Goal: Find specific page/section: Find specific page/section

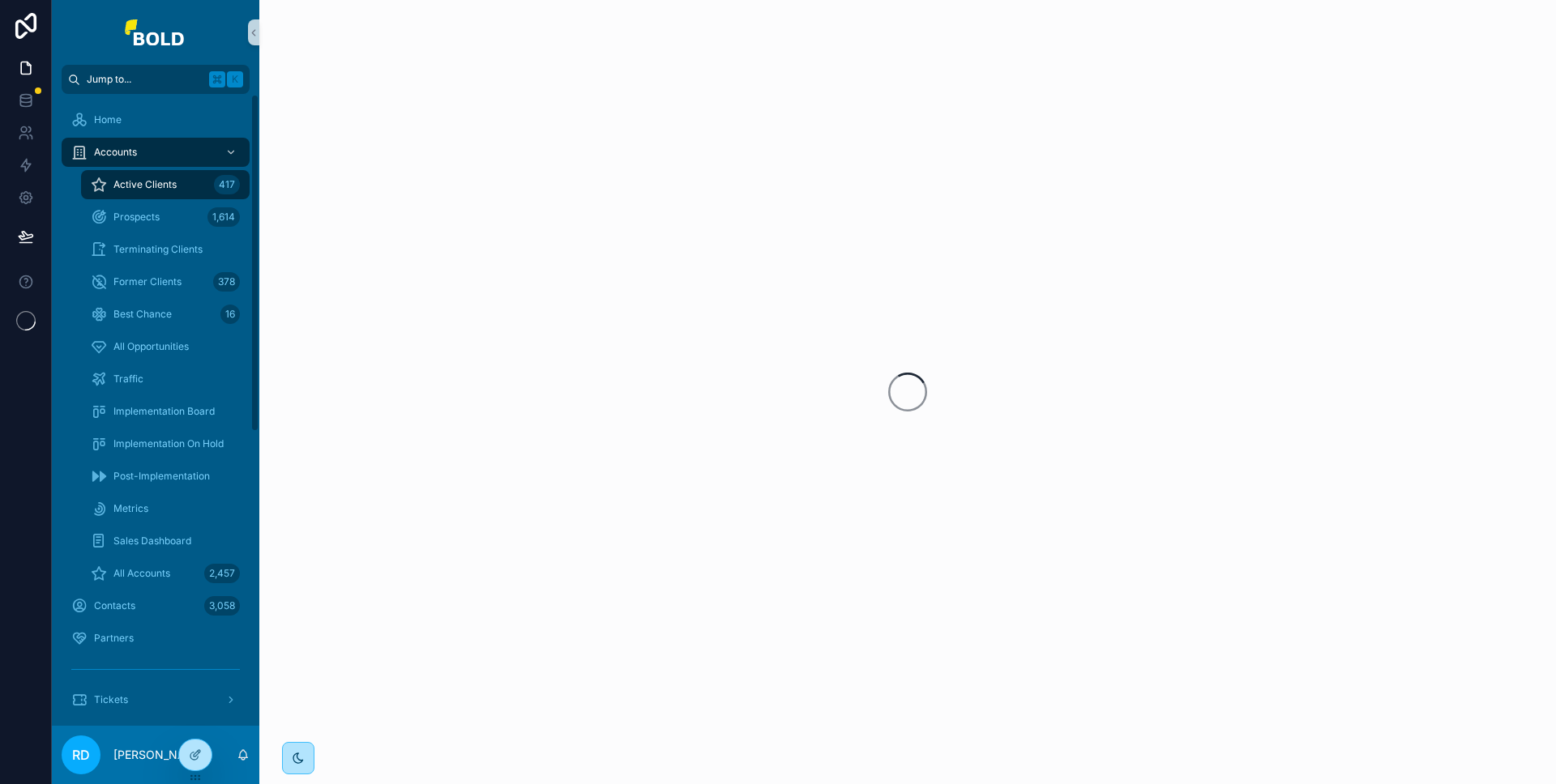
click at [163, 83] on span "Jump to..." at bounding box center [145, 79] width 116 height 13
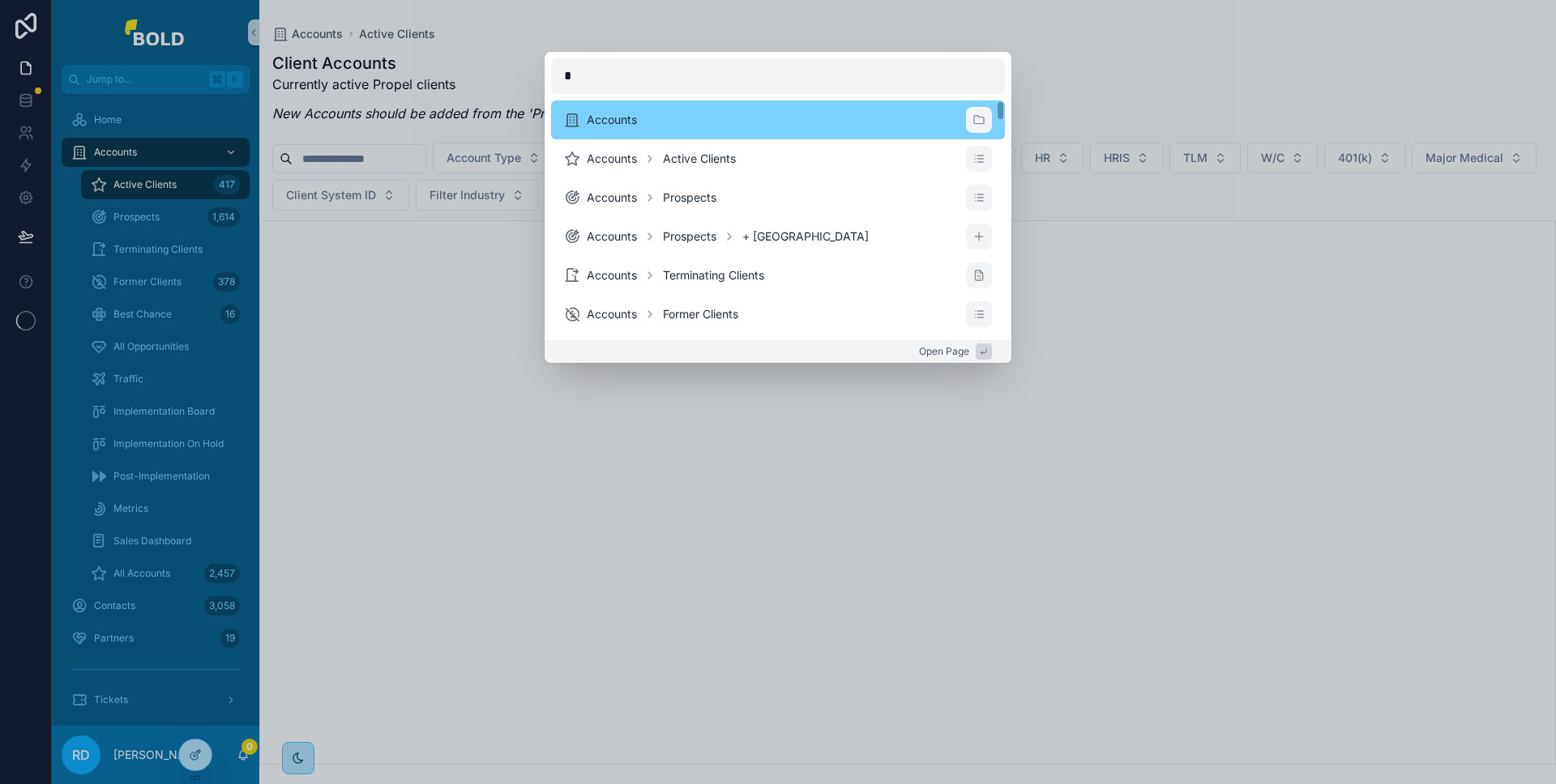
type input "*"
click at [633, 127] on li "Accounts" at bounding box center [778, 120] width 454 height 39
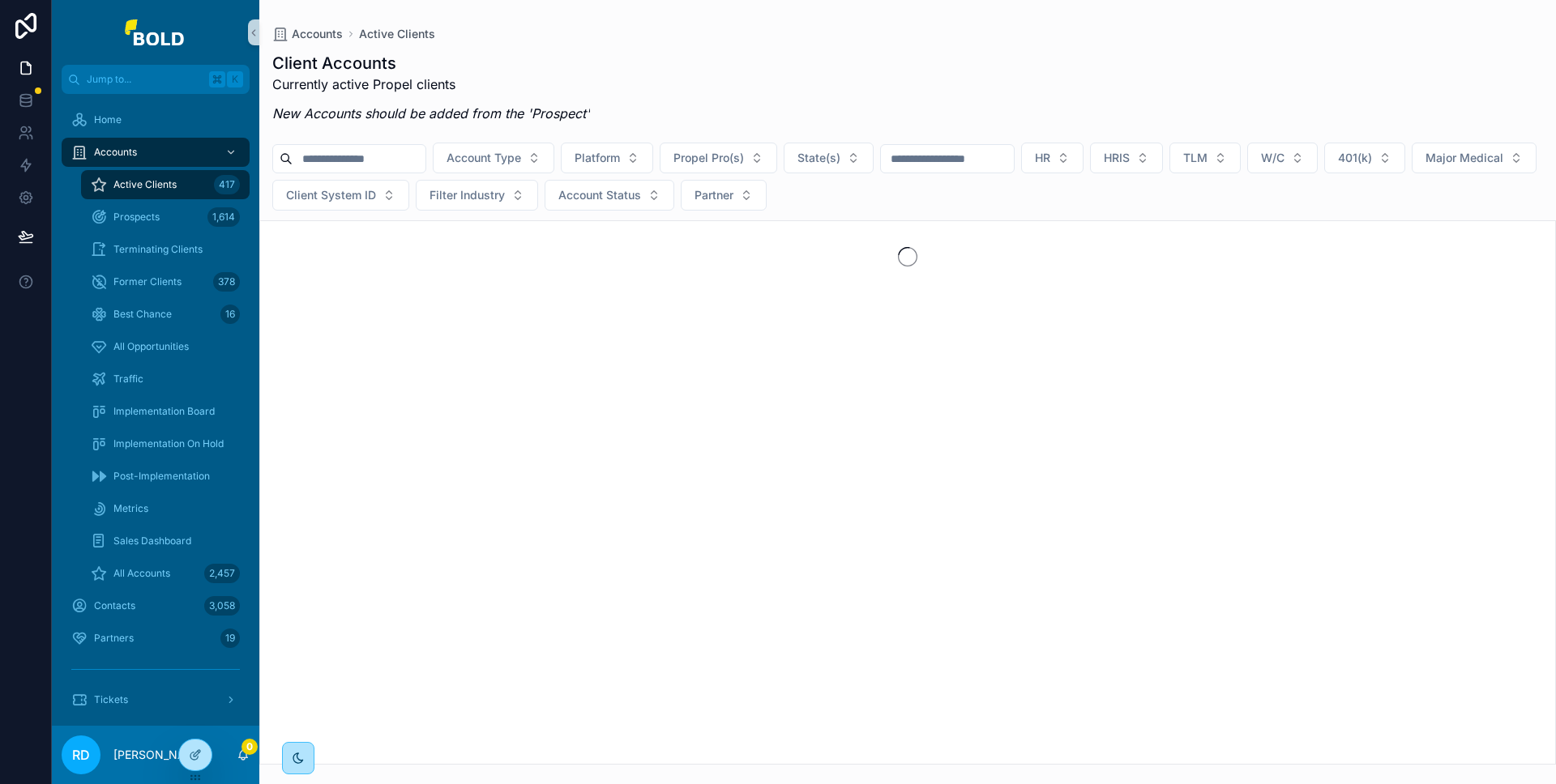
click at [377, 157] on input "scrollable content" at bounding box center [358, 159] width 133 height 22
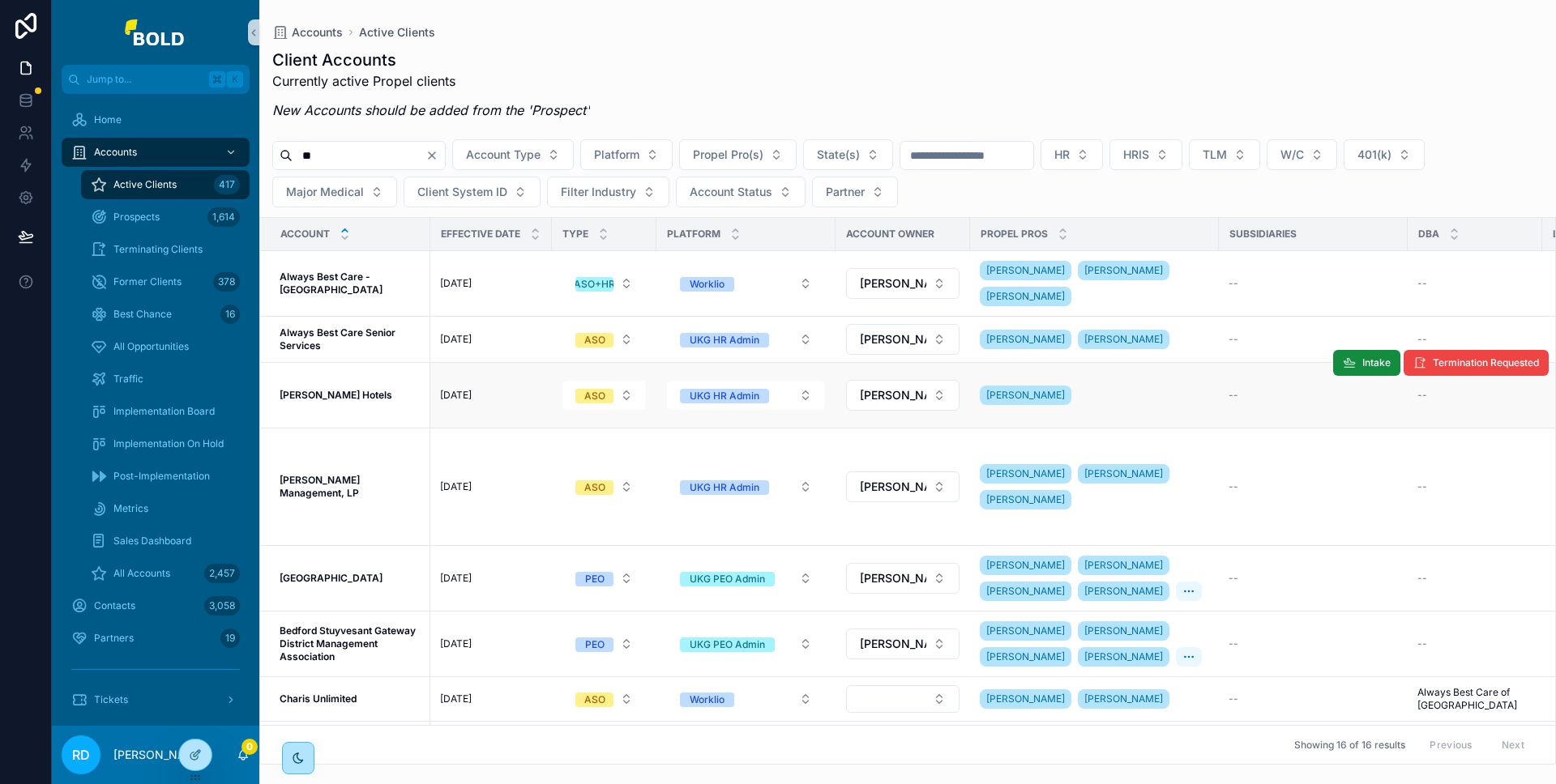
type input "**"
click at [361, 395] on div "[PERSON_NAME] Hotels [PERSON_NAME] Hotels" at bounding box center [350, 396] width 141 height 13
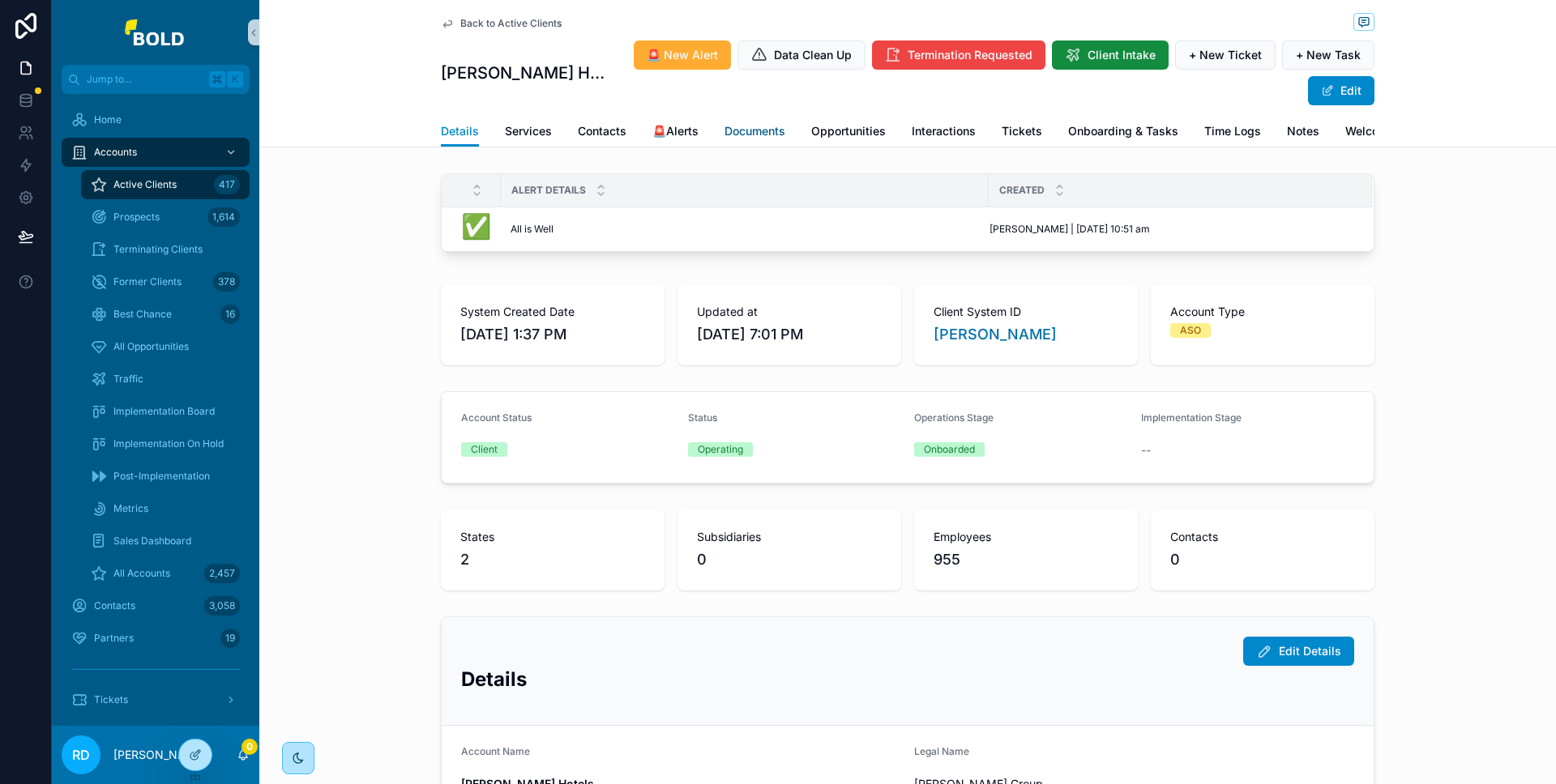
click at [739, 123] on span "Documents" at bounding box center [754, 131] width 61 height 16
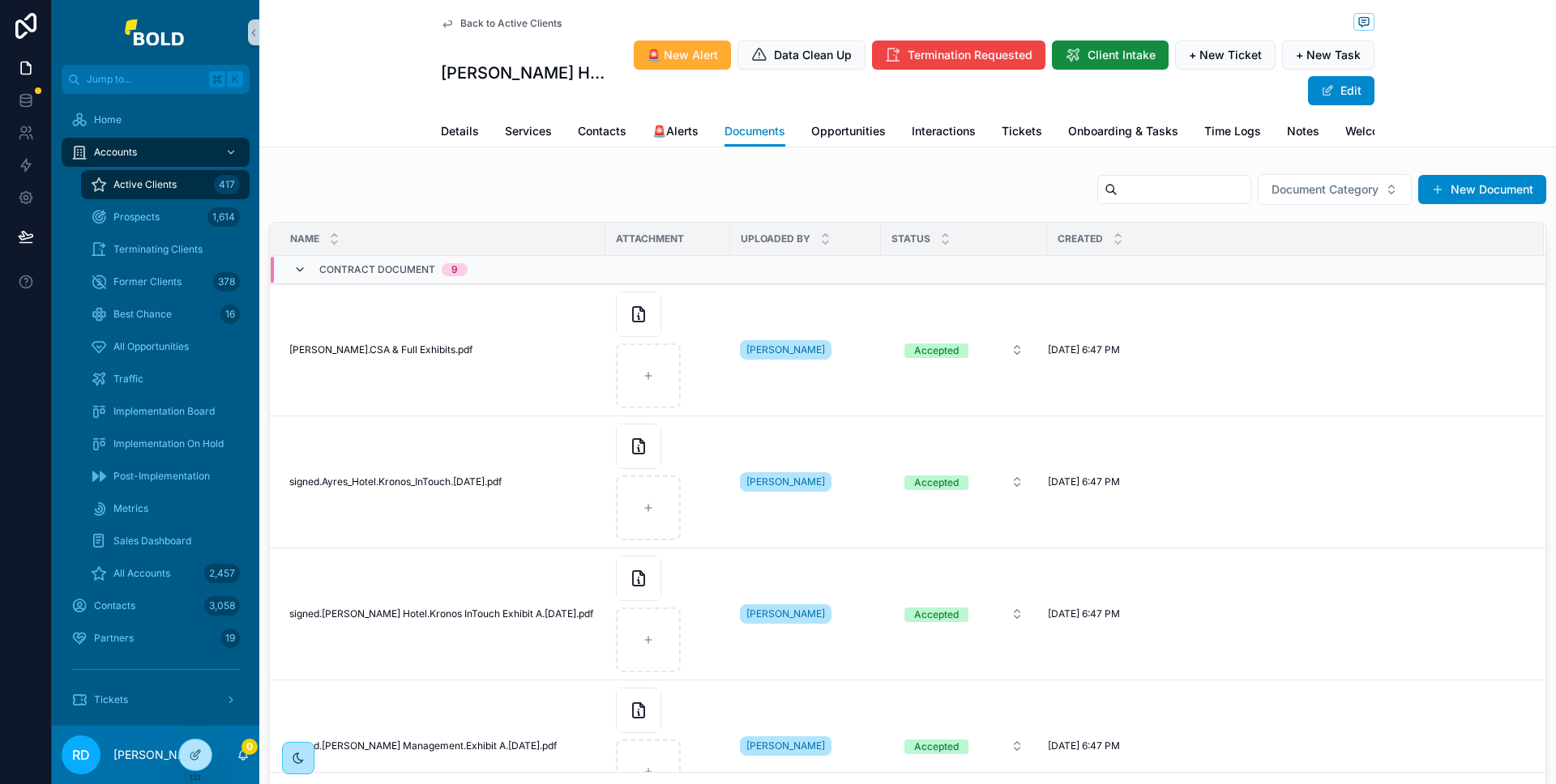
click at [303, 263] on icon "scrollable content" at bounding box center [300, 270] width 13 height 13
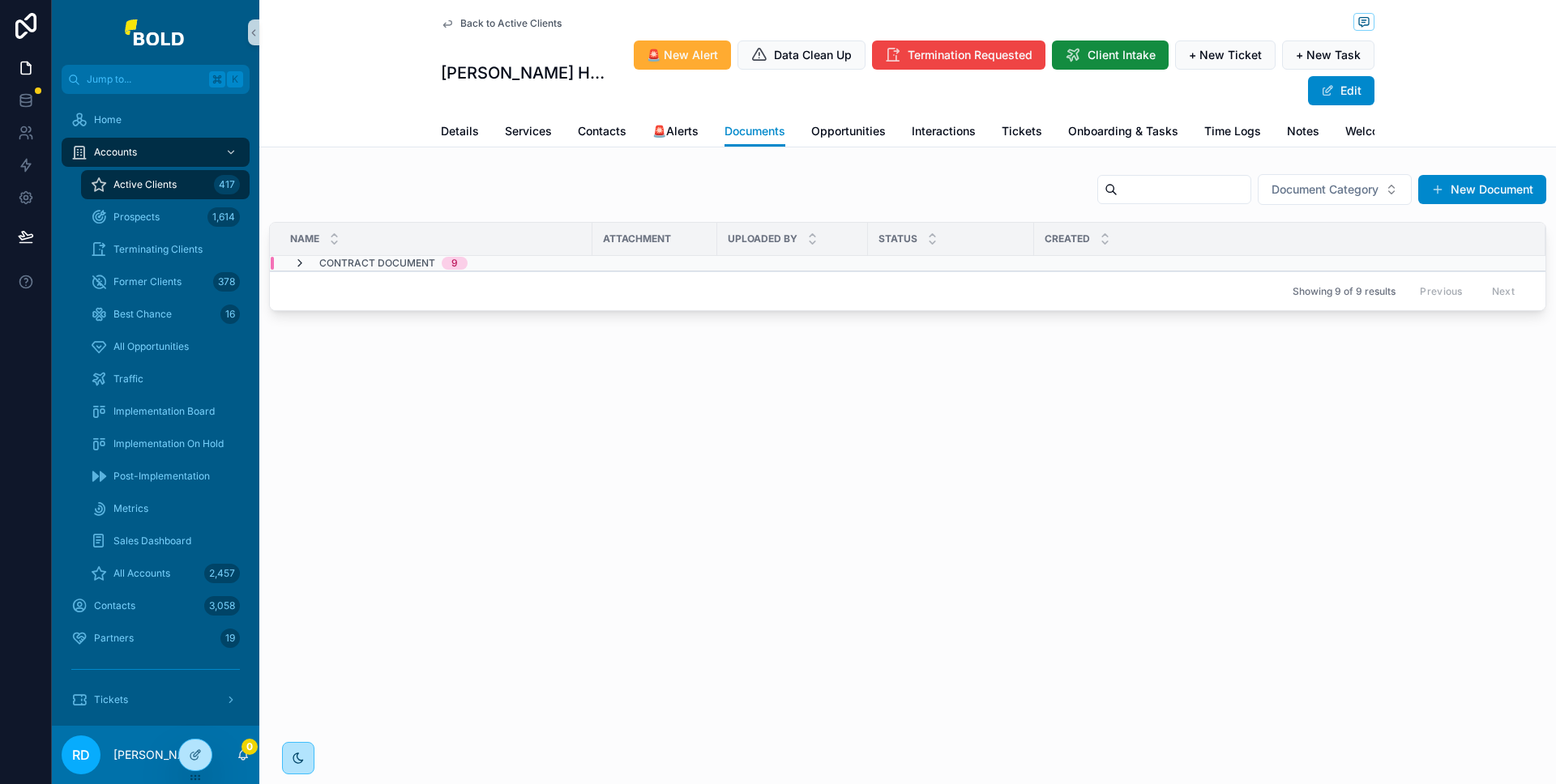
click at [300, 257] on icon "scrollable content" at bounding box center [300, 263] width 13 height 13
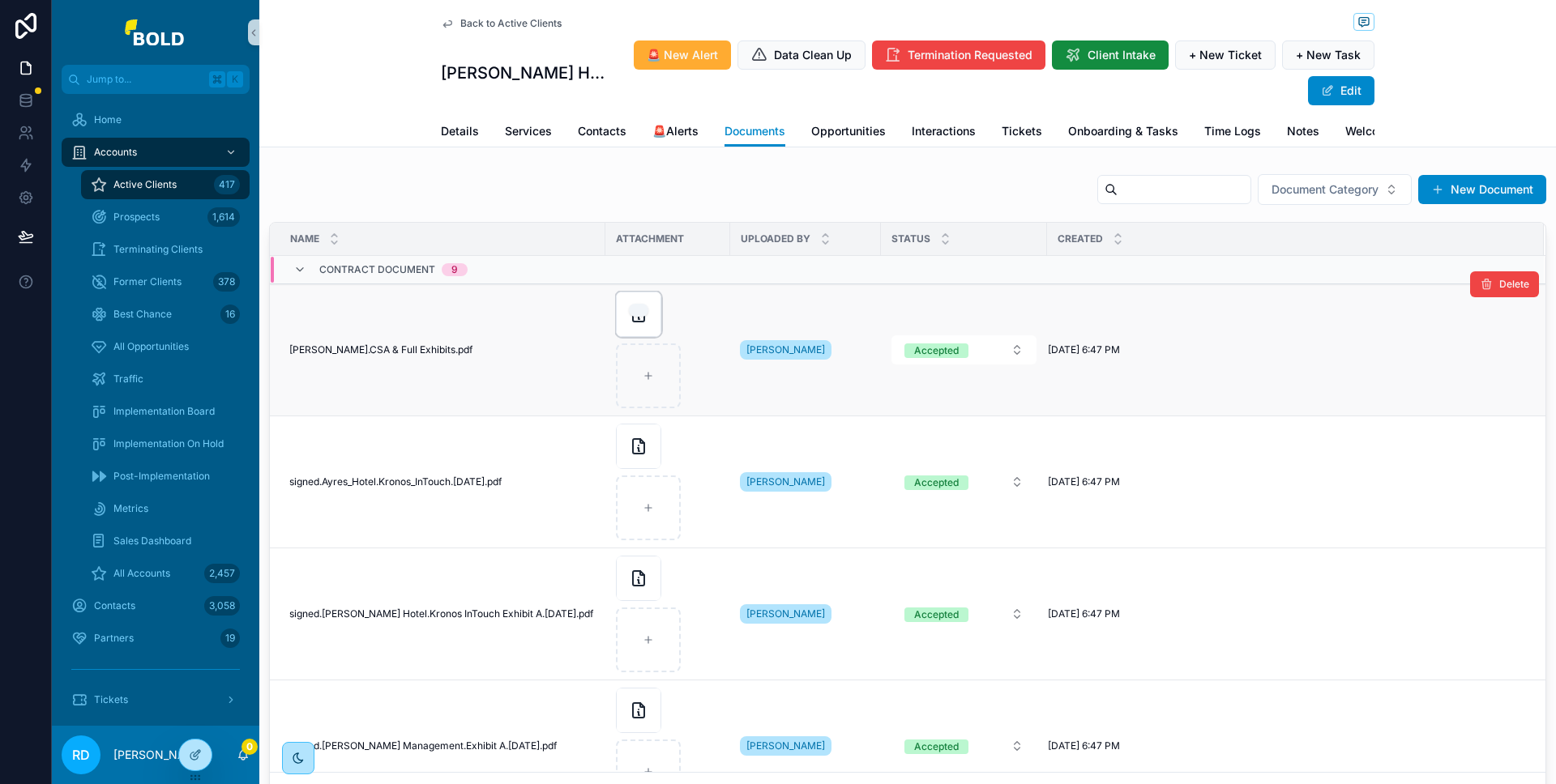
click at [642, 304] on icon "scrollable content" at bounding box center [638, 314] width 20 height 20
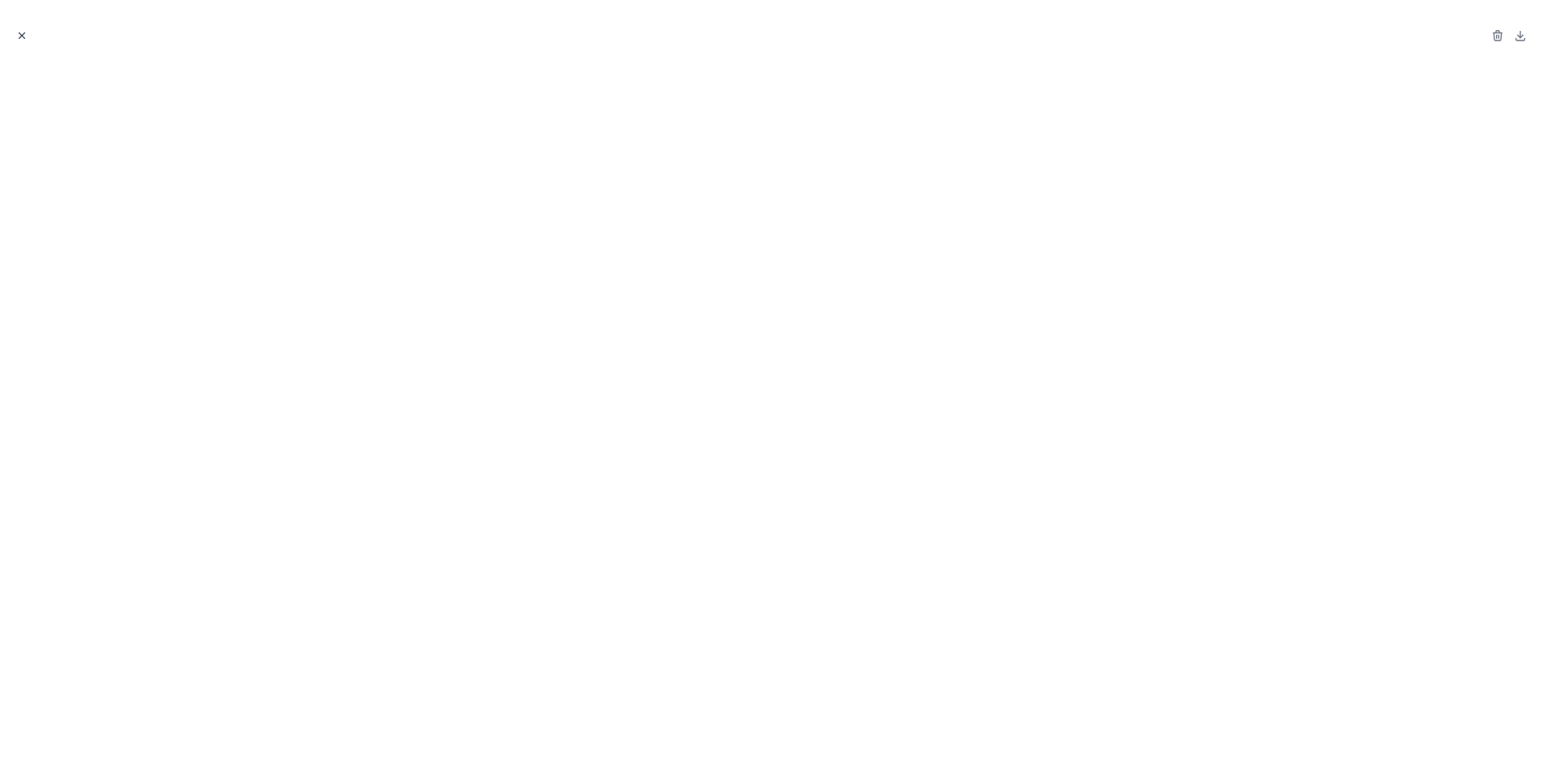
click at [24, 35] on icon "Close modal" at bounding box center [21, 35] width 11 height 11
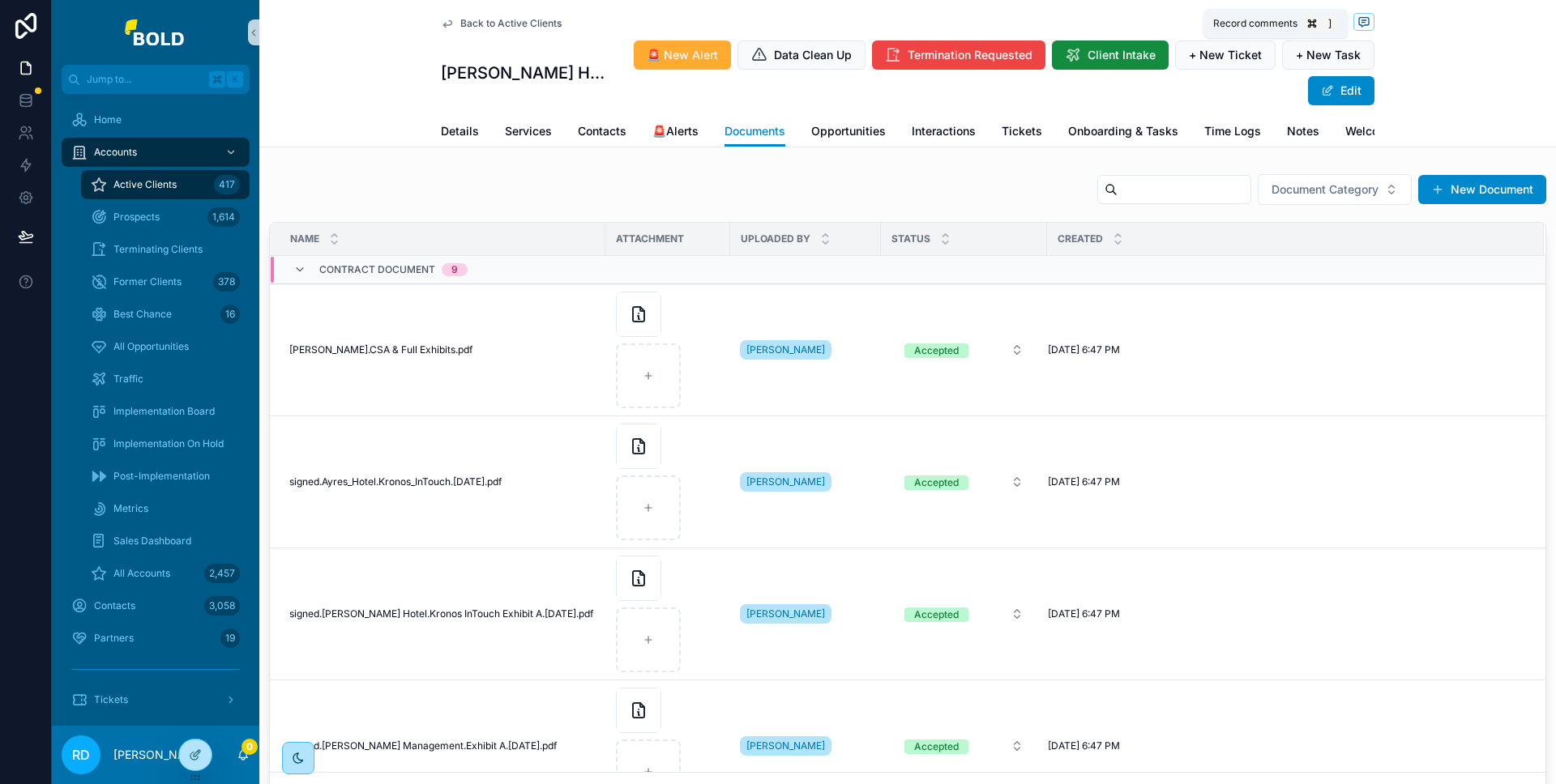
click at [1361, 22] on icon "scrollable content" at bounding box center [1364, 21] width 13 height 13
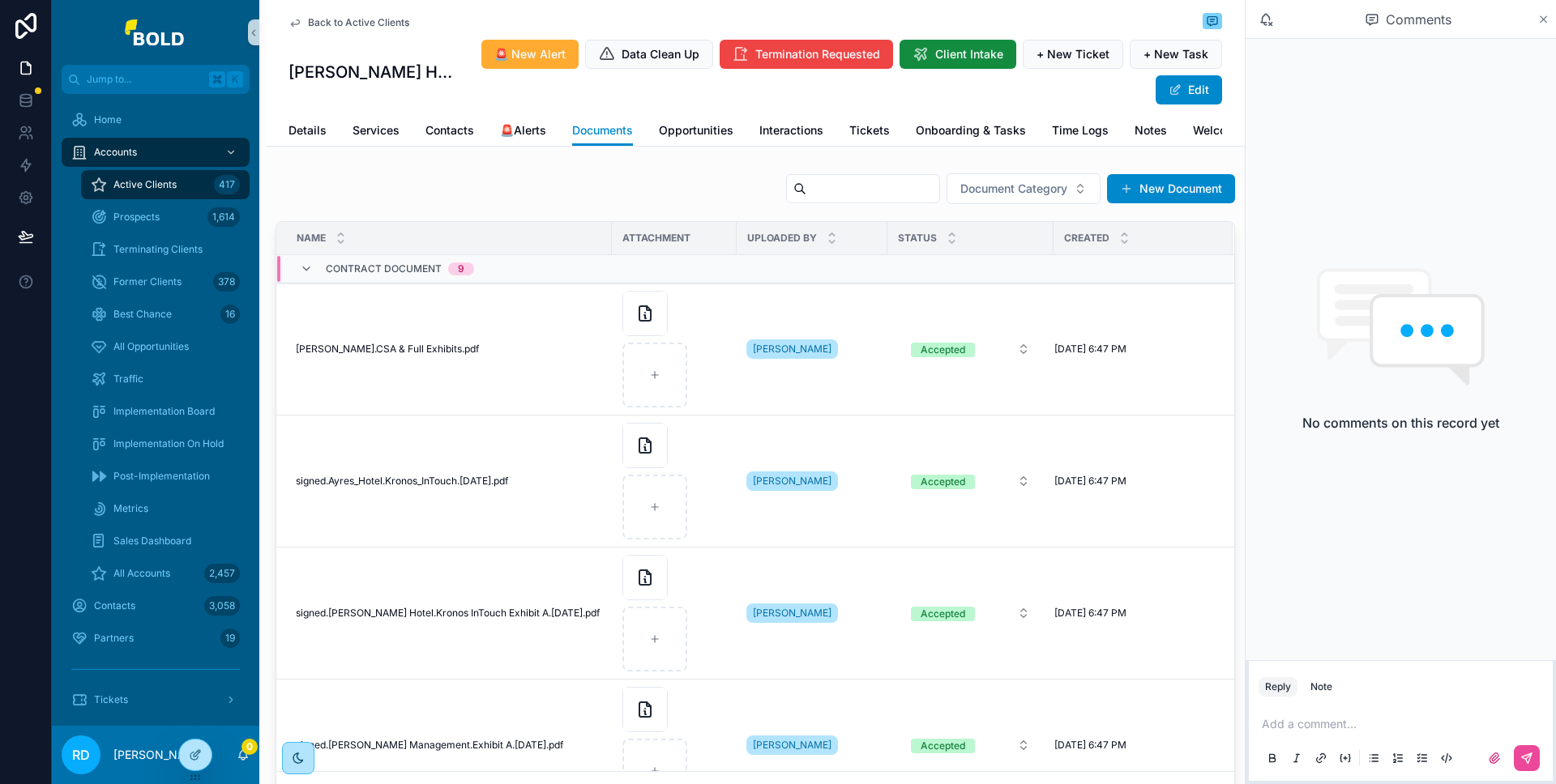
click at [1542, 20] on icon "scrollable content" at bounding box center [1543, 19] width 7 height 7
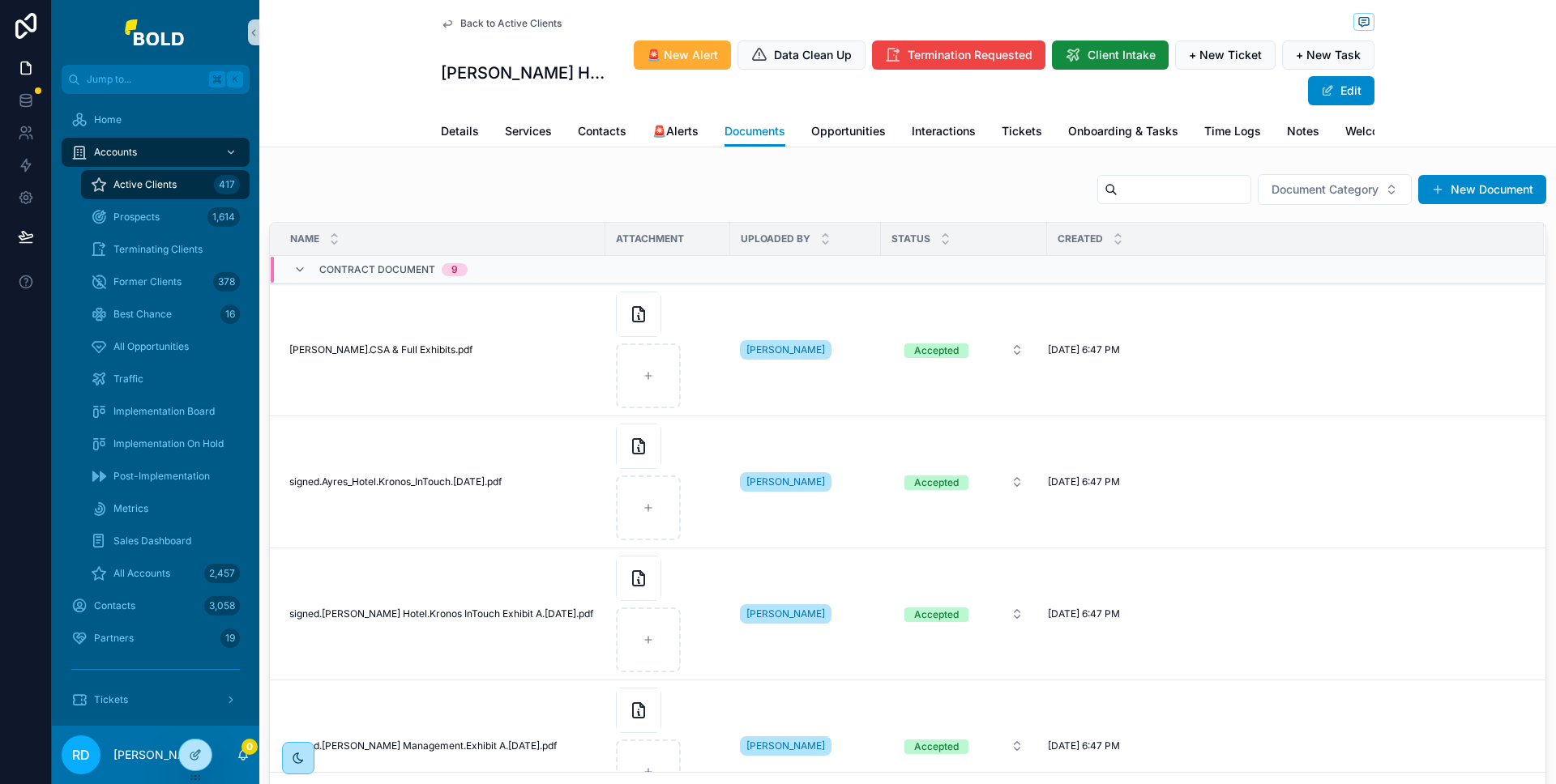
click at [568, 174] on div "Document Category New Document" at bounding box center [907, 193] width 1277 height 39
click at [304, 263] on icon "scrollable content" at bounding box center [300, 270] width 13 height 13
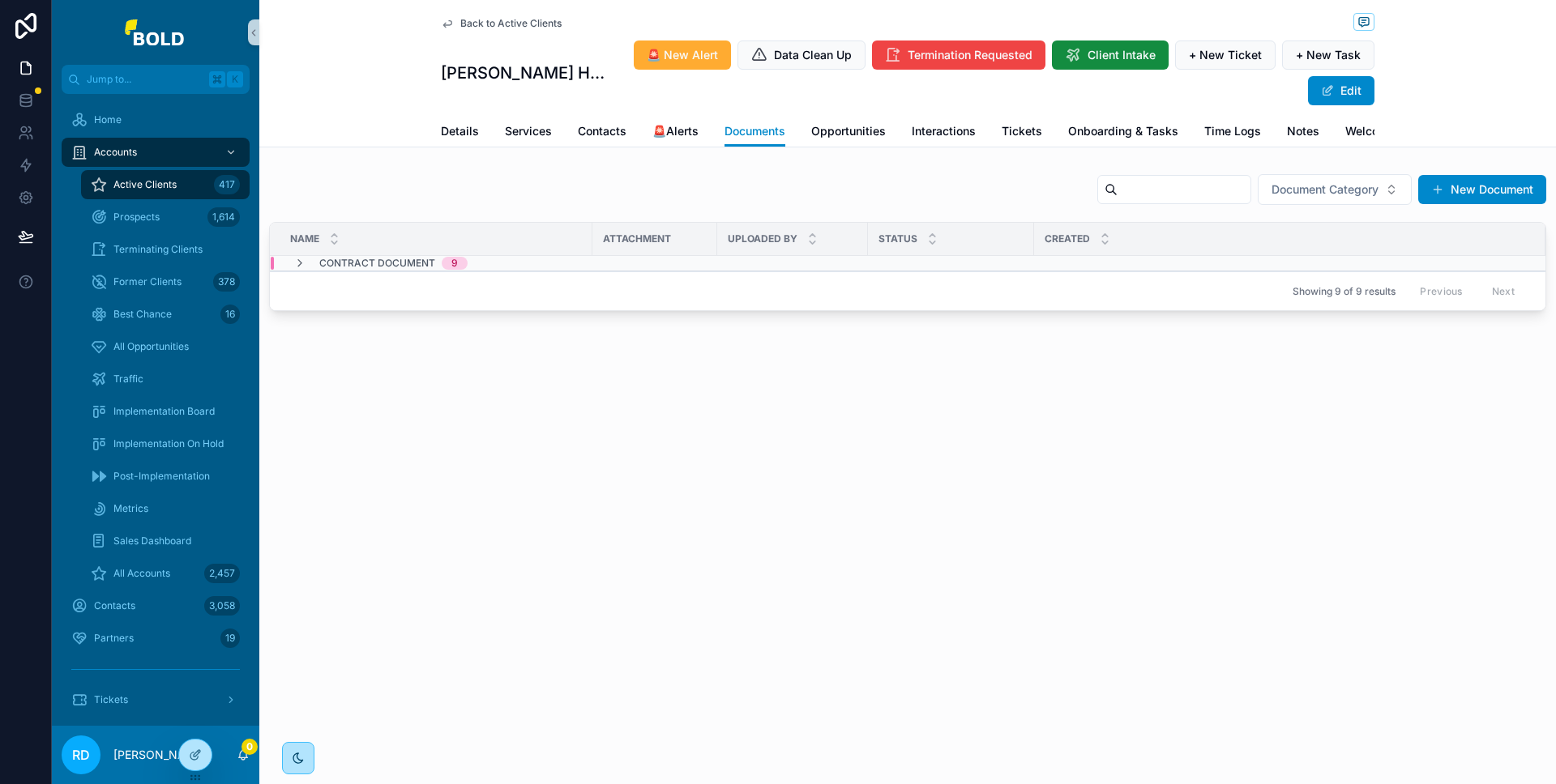
click at [465, 331] on div "Back to Active Clients [PERSON_NAME] Hotels 🚨 New Alert Data Clean Up Terminati…" at bounding box center [907, 210] width 1297 height 421
click at [300, 257] on icon "scrollable content" at bounding box center [300, 263] width 13 height 13
